Goal: Task Accomplishment & Management: Manage account settings

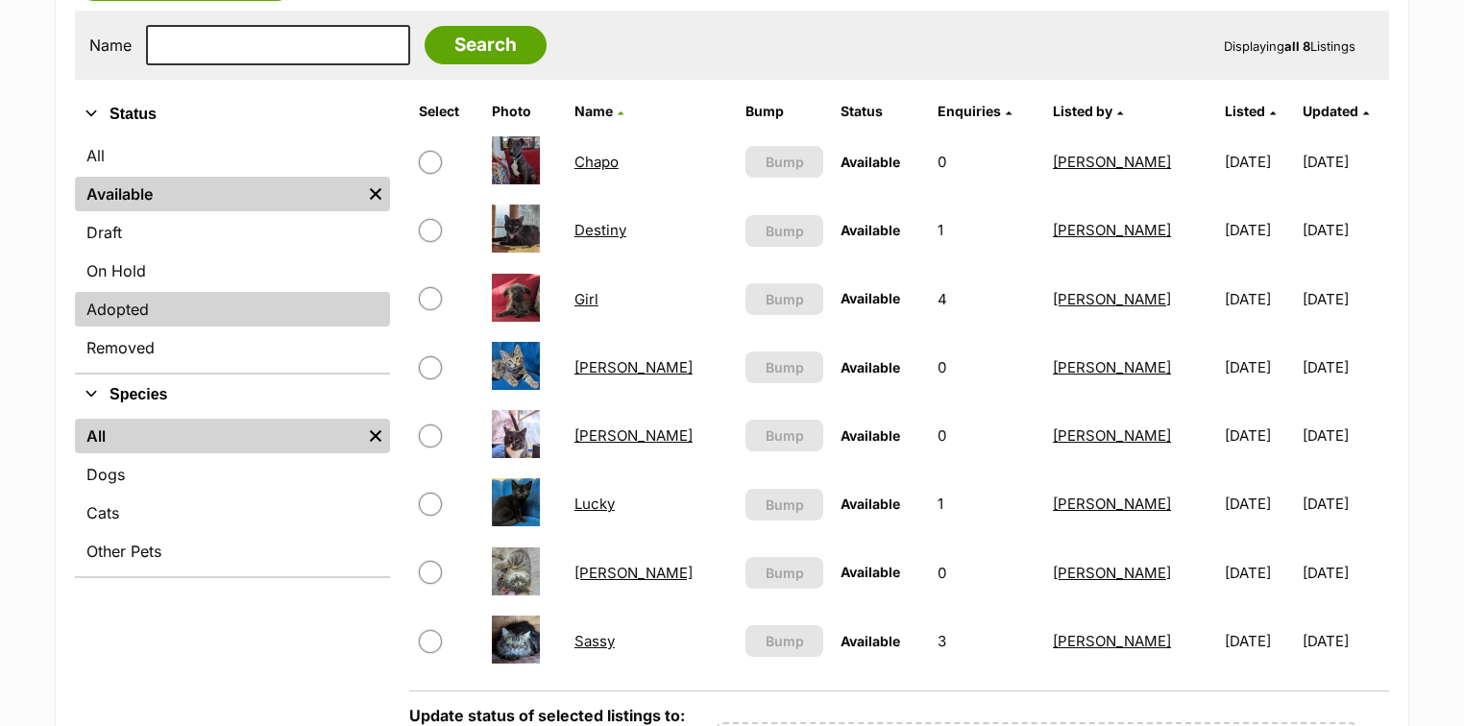
click at [146, 303] on link "Adopted" at bounding box center [232, 309] width 315 height 35
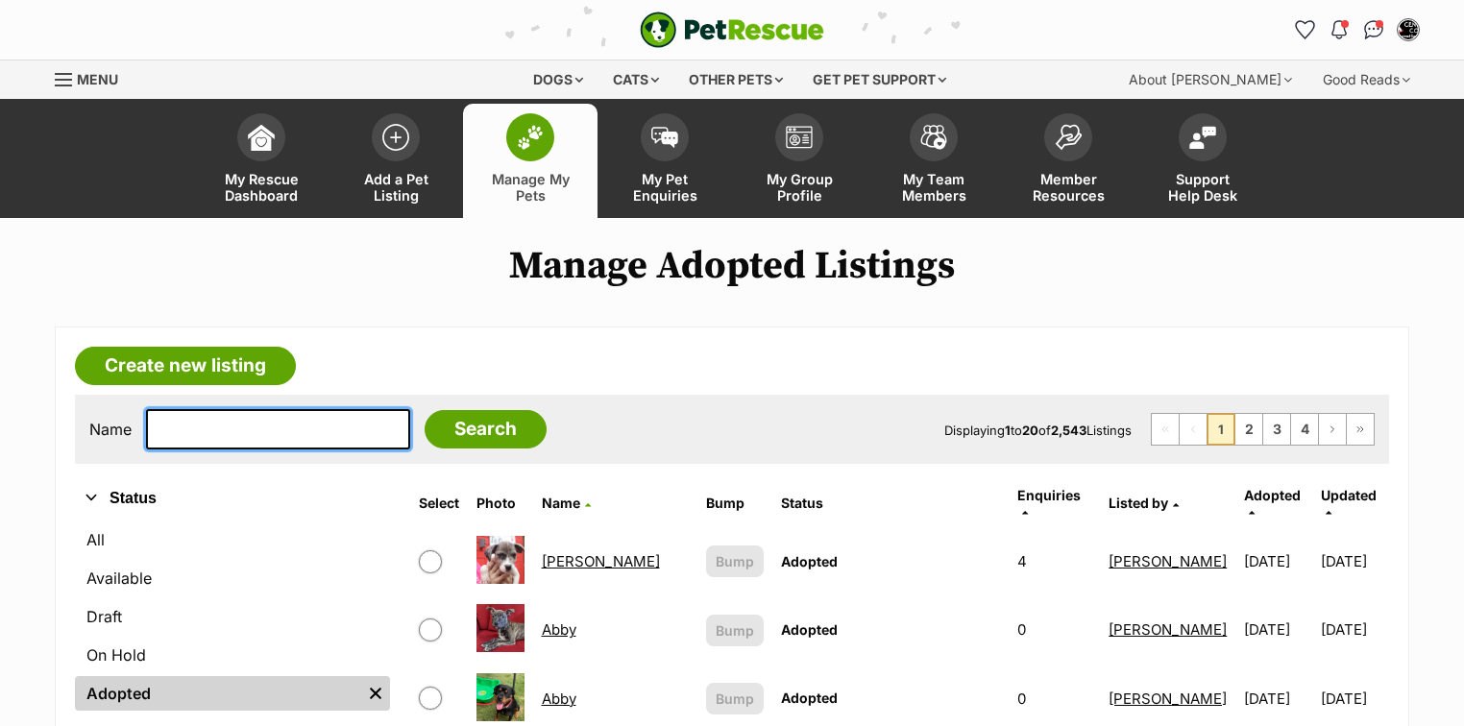
click at [242, 422] on input "text" at bounding box center [278, 429] width 264 height 40
type input "athos"
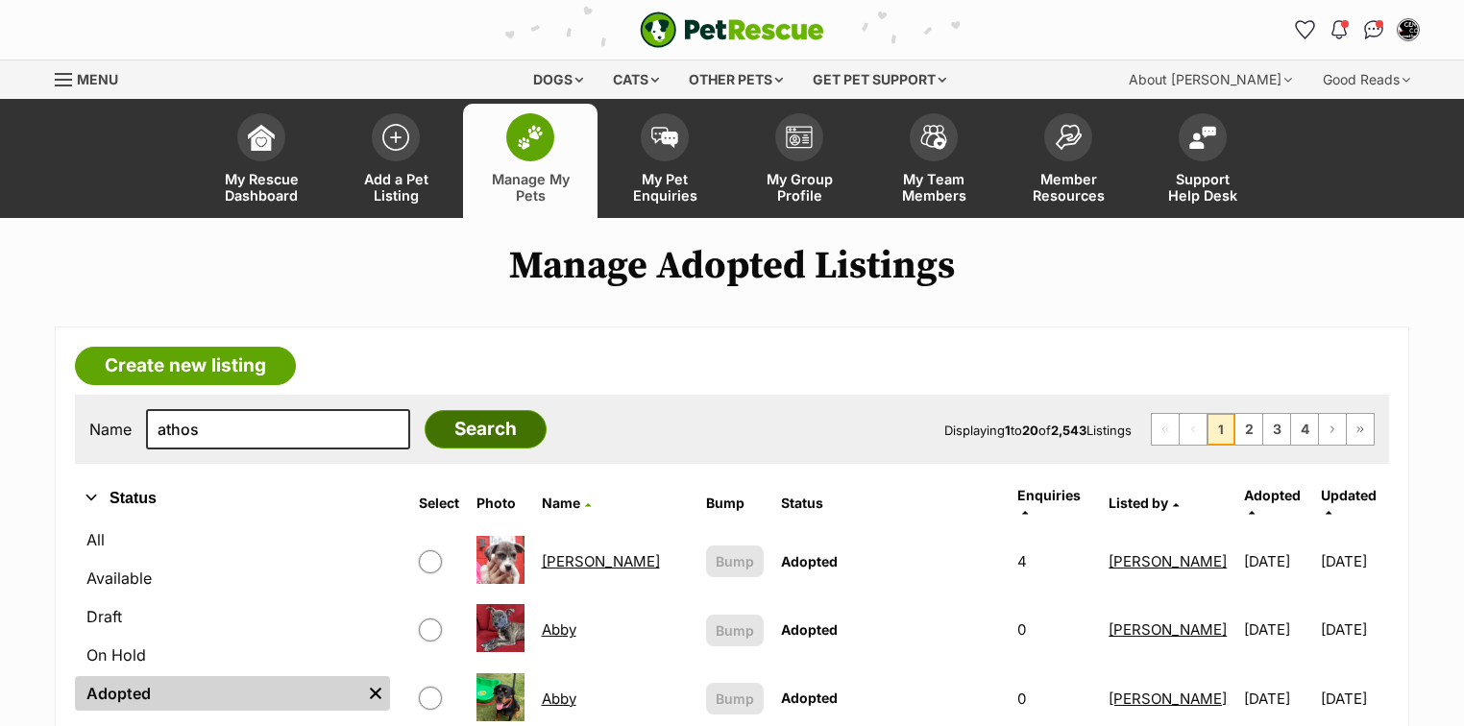
click at [486, 430] on input "Search" at bounding box center [486, 429] width 122 height 38
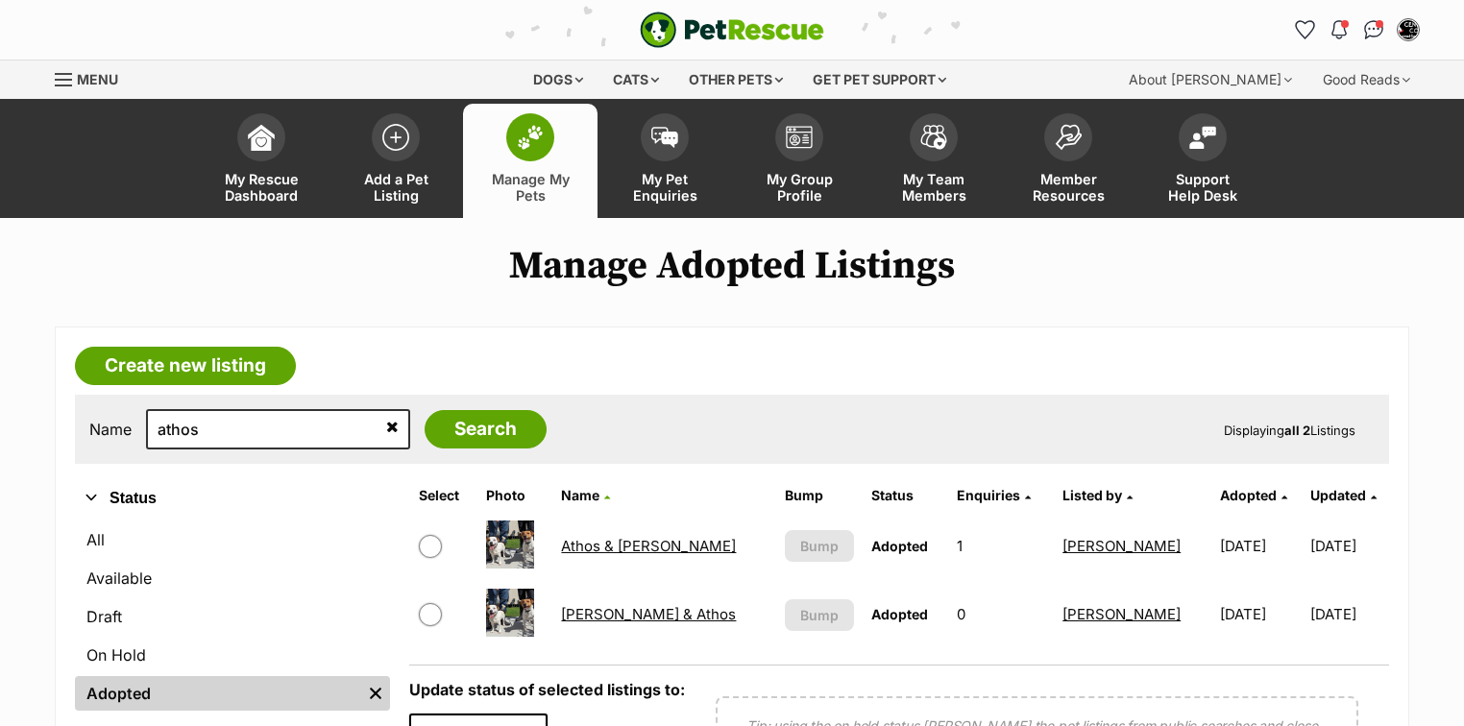
click at [661, 545] on link "Athos & Rosie" at bounding box center [648, 546] width 175 height 18
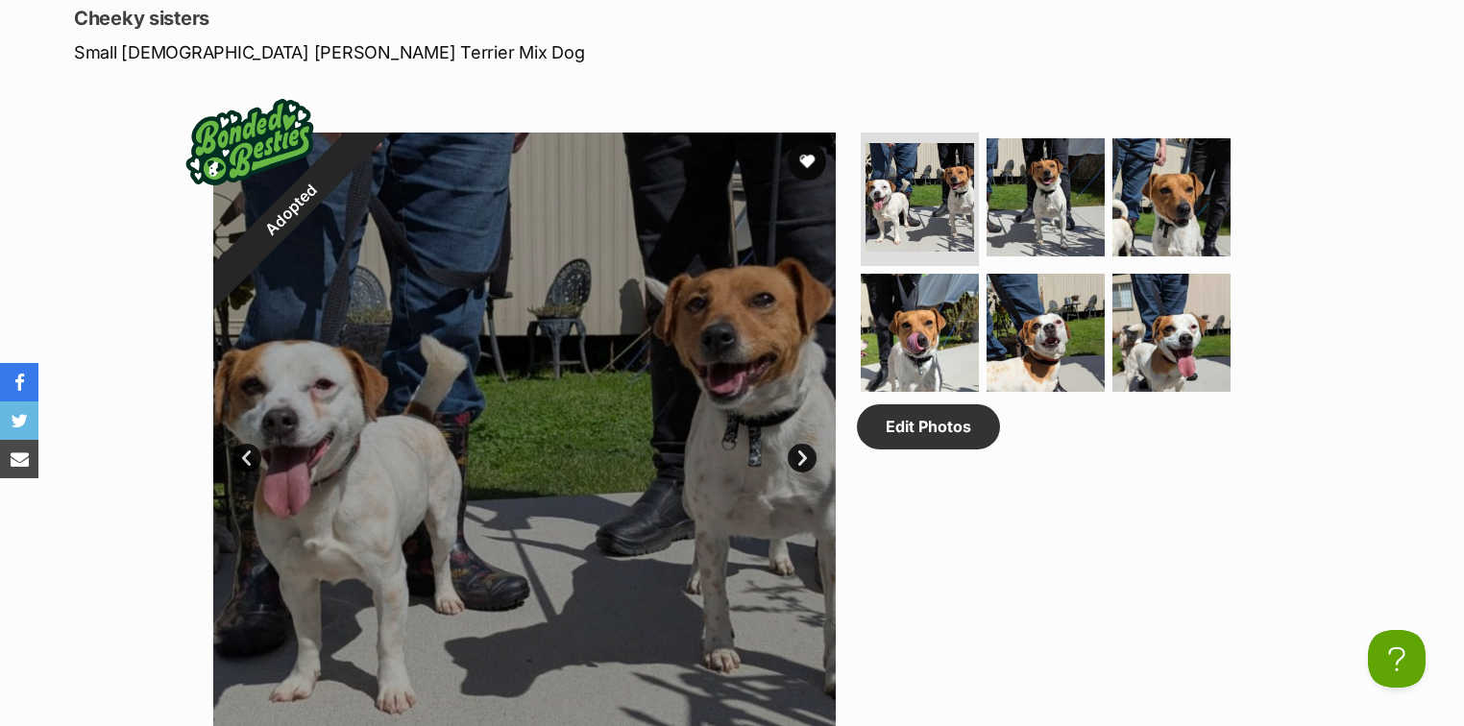
scroll to position [461, 0]
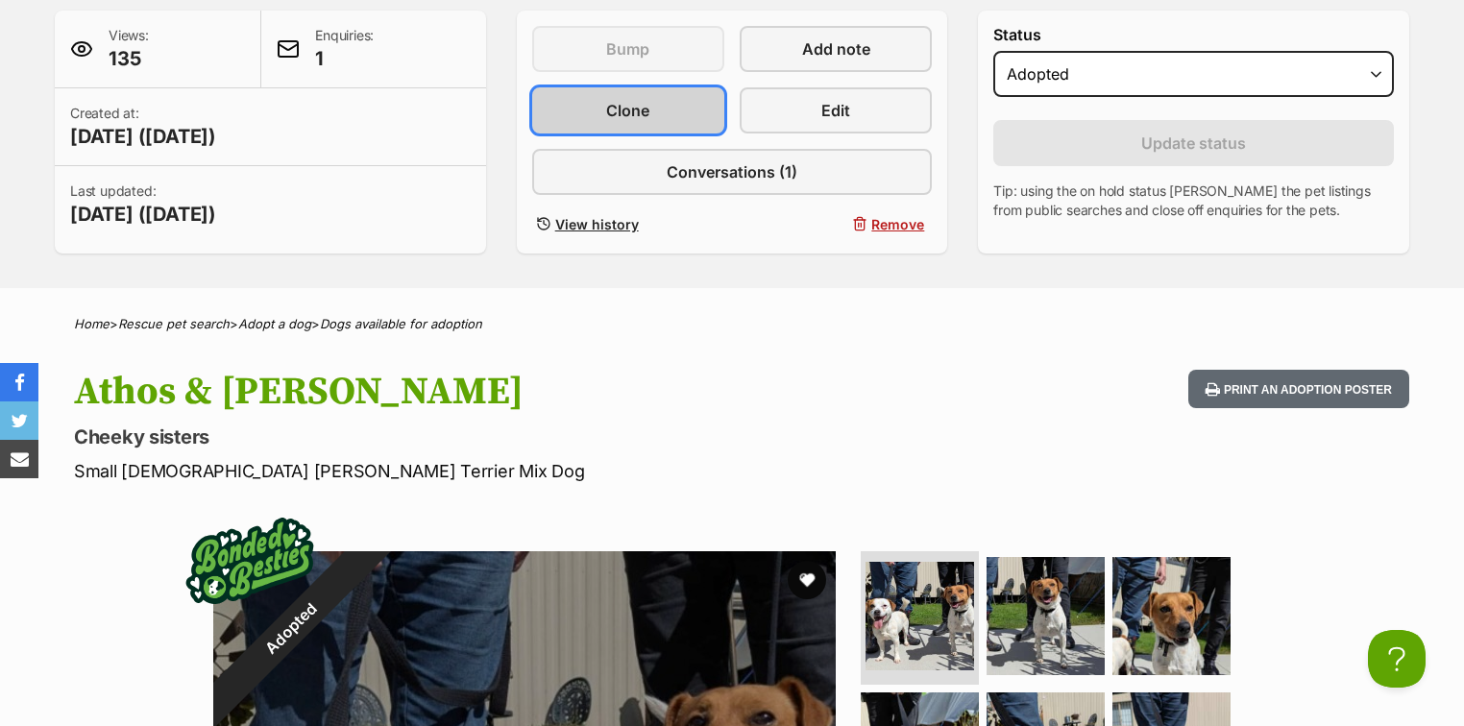
click at [608, 99] on span "Clone" at bounding box center [627, 110] width 43 height 23
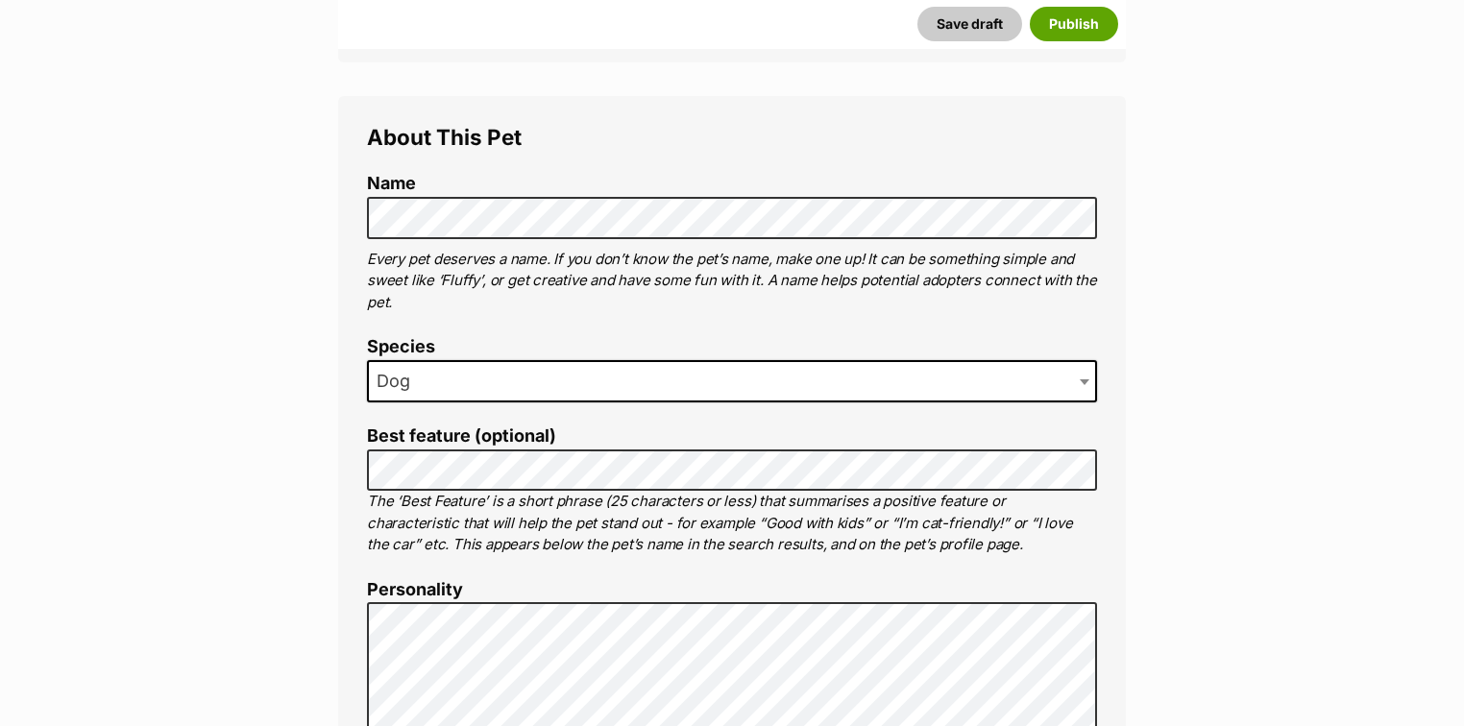
scroll to position [384, 0]
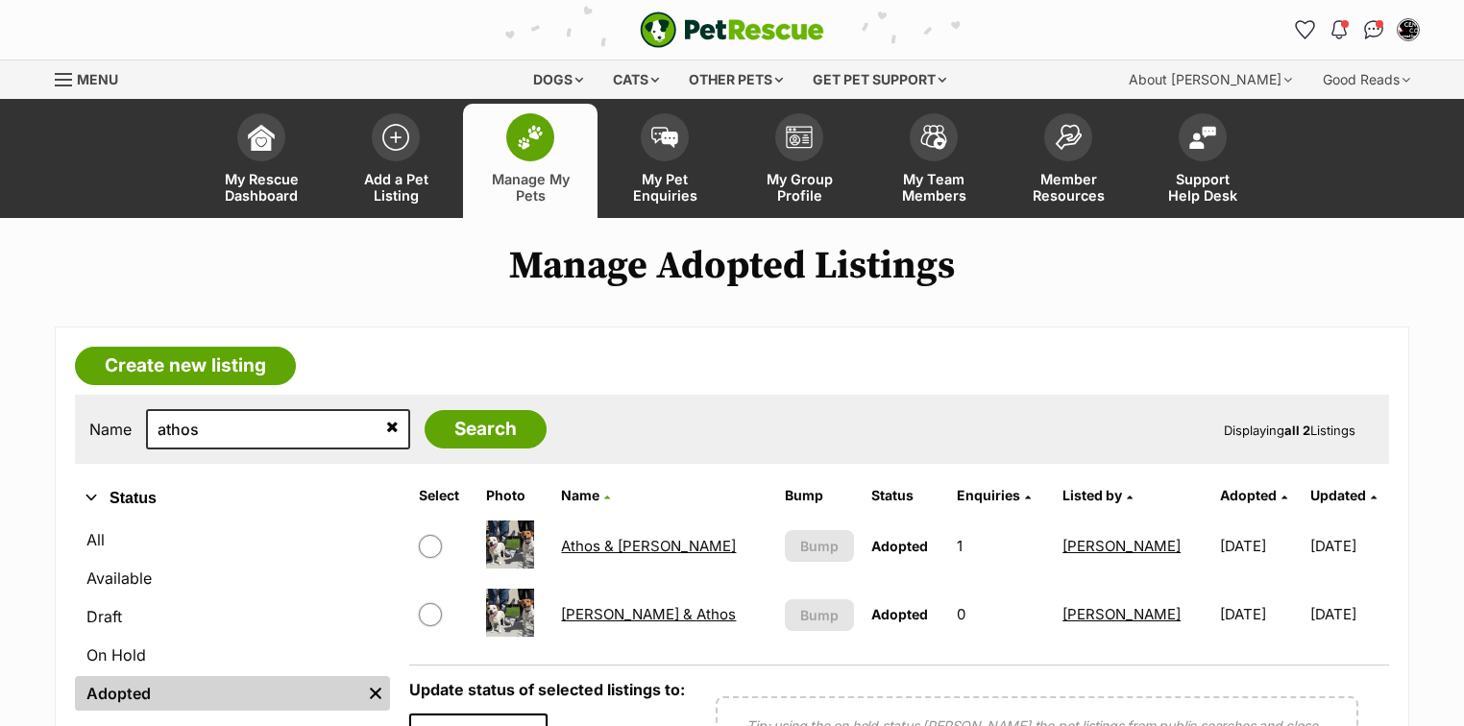
click at [595, 609] on link "Rosie & Athos" at bounding box center [648, 614] width 175 height 18
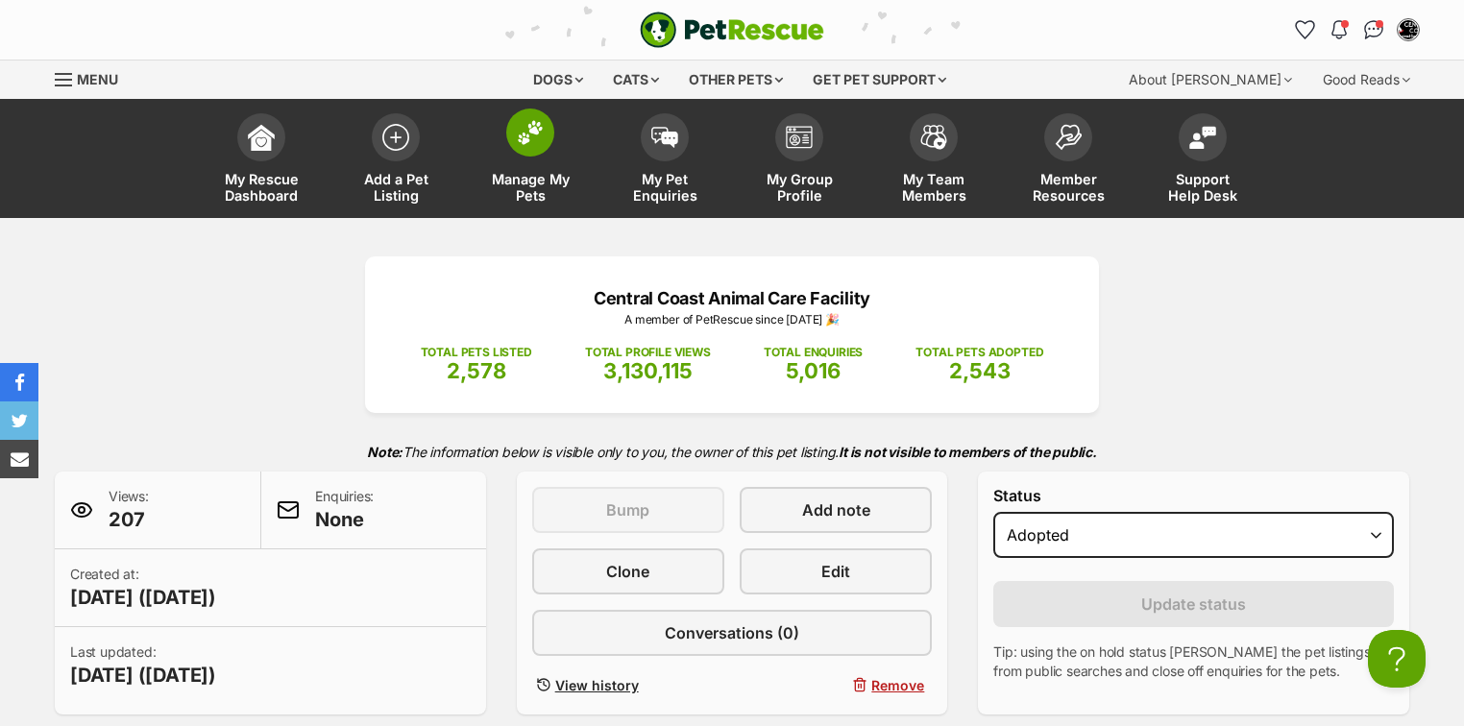
click at [530, 135] on img at bounding box center [530, 132] width 27 height 25
